Goal: Task Accomplishment & Management: Manage account settings

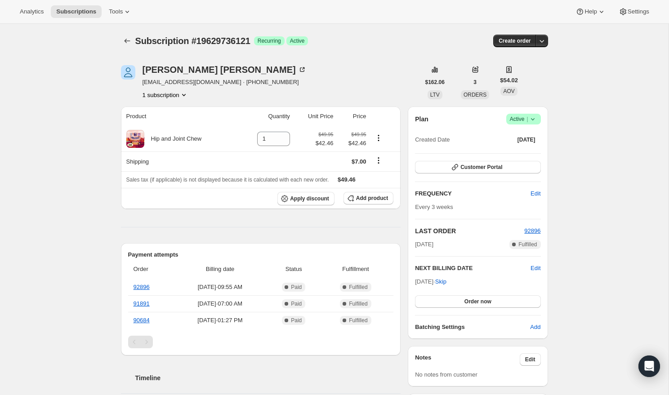
click at [526, 110] on div "Plan Success Active | Created Date [DATE] Customer Portal FREQUENCY Edit Every …" at bounding box center [478, 223] width 140 height 232
click at [533, 117] on icon at bounding box center [532, 119] width 9 height 9
click at [512, 151] on span "Cancel subscription" at bounding box center [520, 152] width 51 height 7
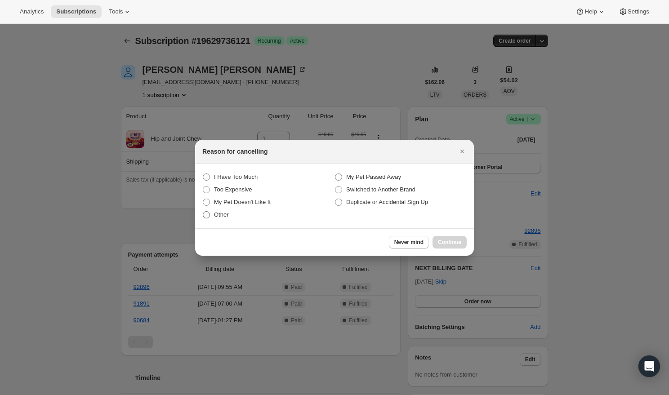
click at [223, 217] on span "Other" at bounding box center [221, 214] width 15 height 7
click at [203, 212] on input "Other" at bounding box center [203, 211] width 0 height 0
radio input "true"
click at [448, 243] on span "Continue" at bounding box center [449, 242] width 23 height 7
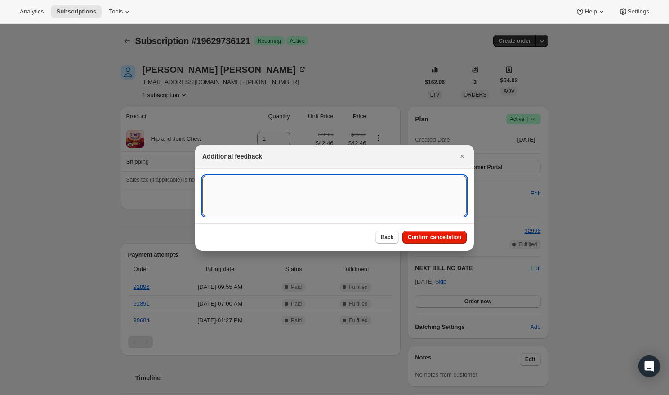
click at [359, 204] on textarea ":rbk:" at bounding box center [334, 196] width 264 height 40
type textarea "Moving to in-store purchase"
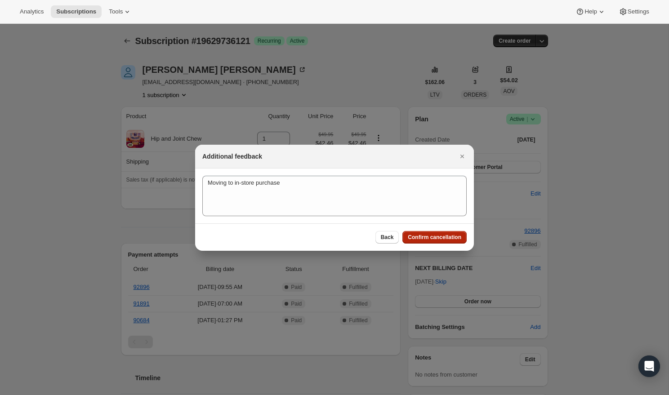
click at [451, 240] on span "Confirm cancellation" at bounding box center [434, 237] width 53 height 7
